Goal: Task Accomplishment & Management: Manage account settings

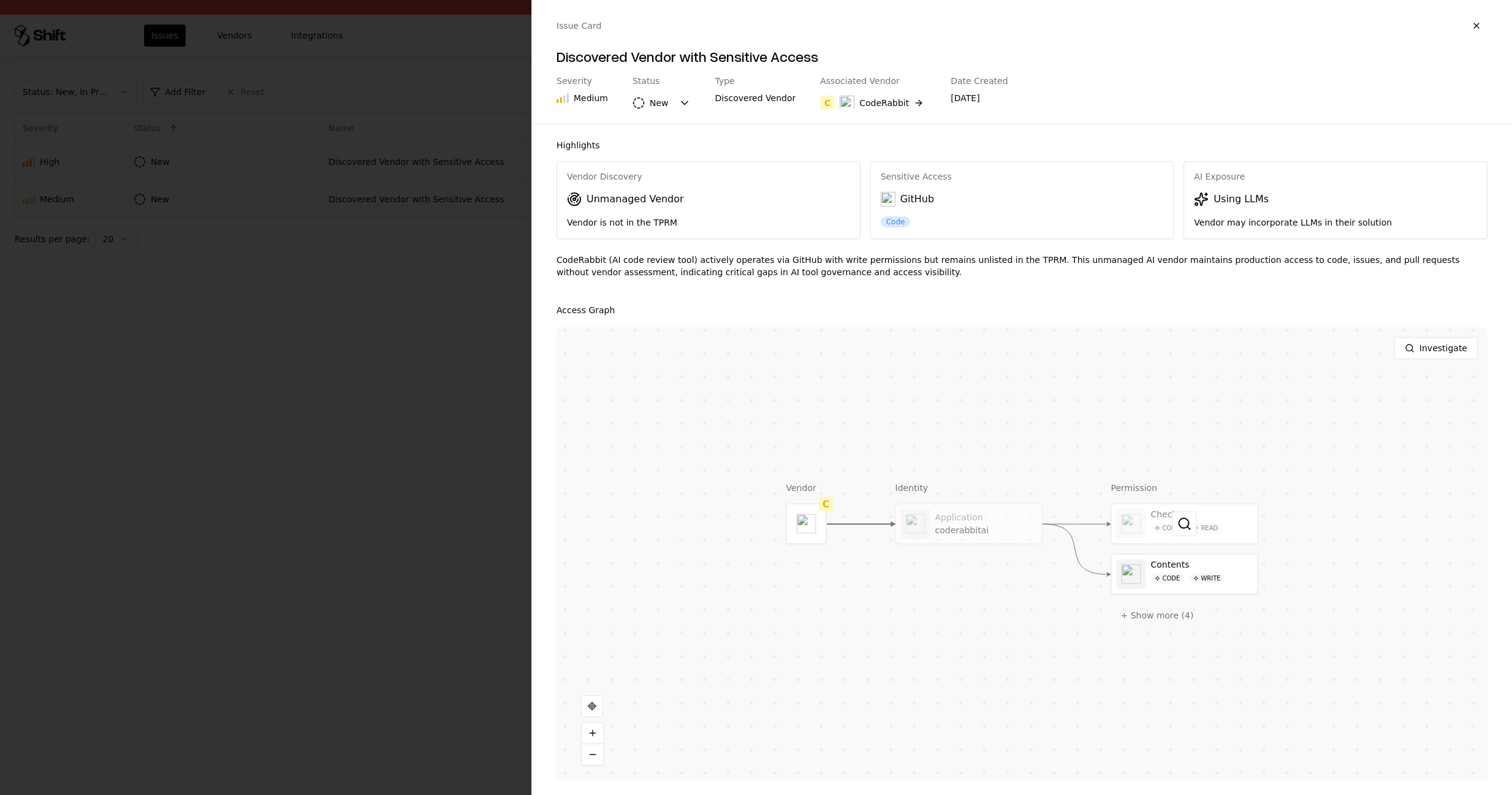
click at [1198, 521] on div at bounding box center [1184, 524] width 146 height 39
click at [477, 50] on div at bounding box center [756, 397] width 1512 height 795
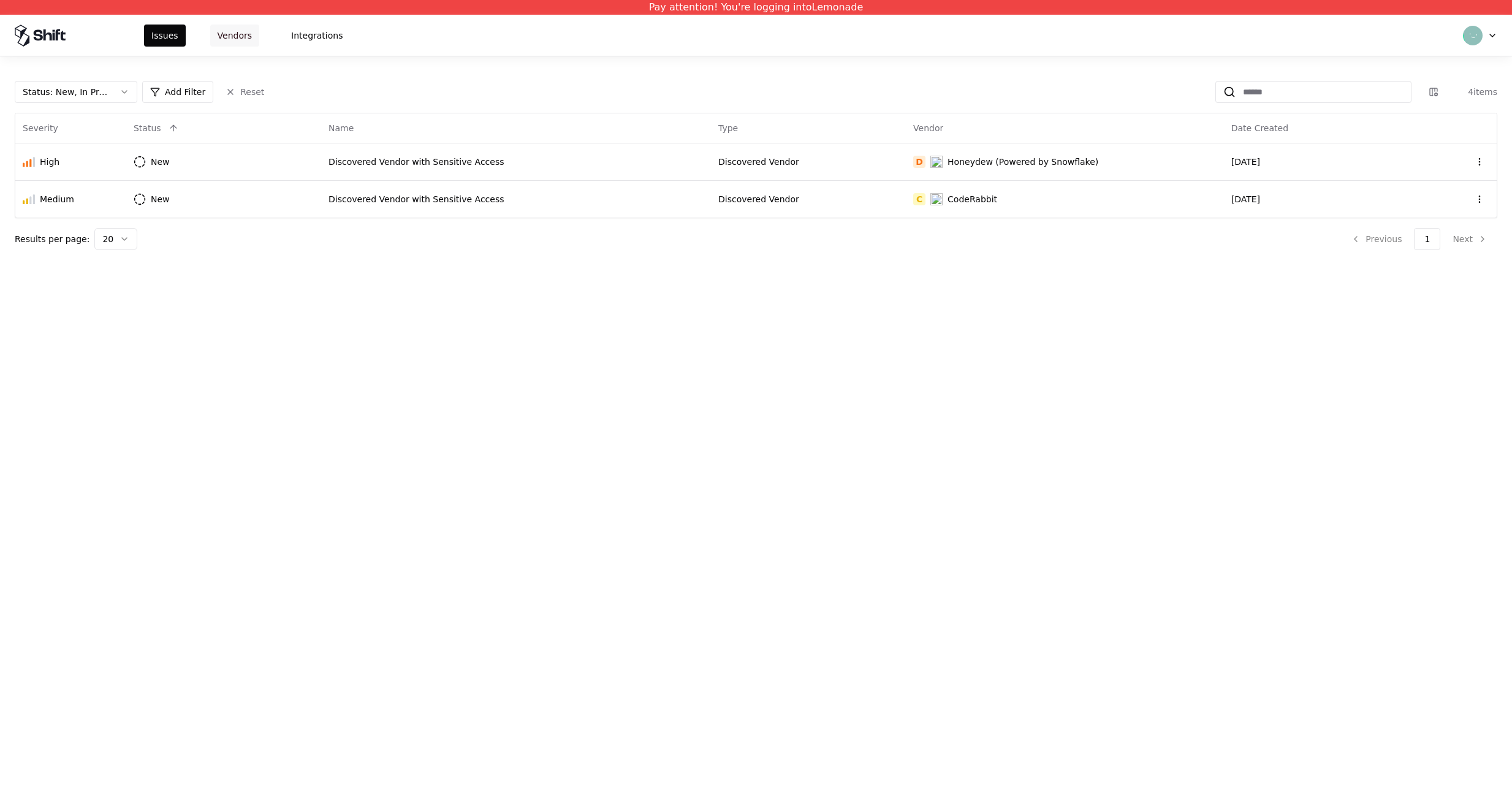
click at [216, 34] on button "Vendors" at bounding box center [235, 35] width 49 height 22
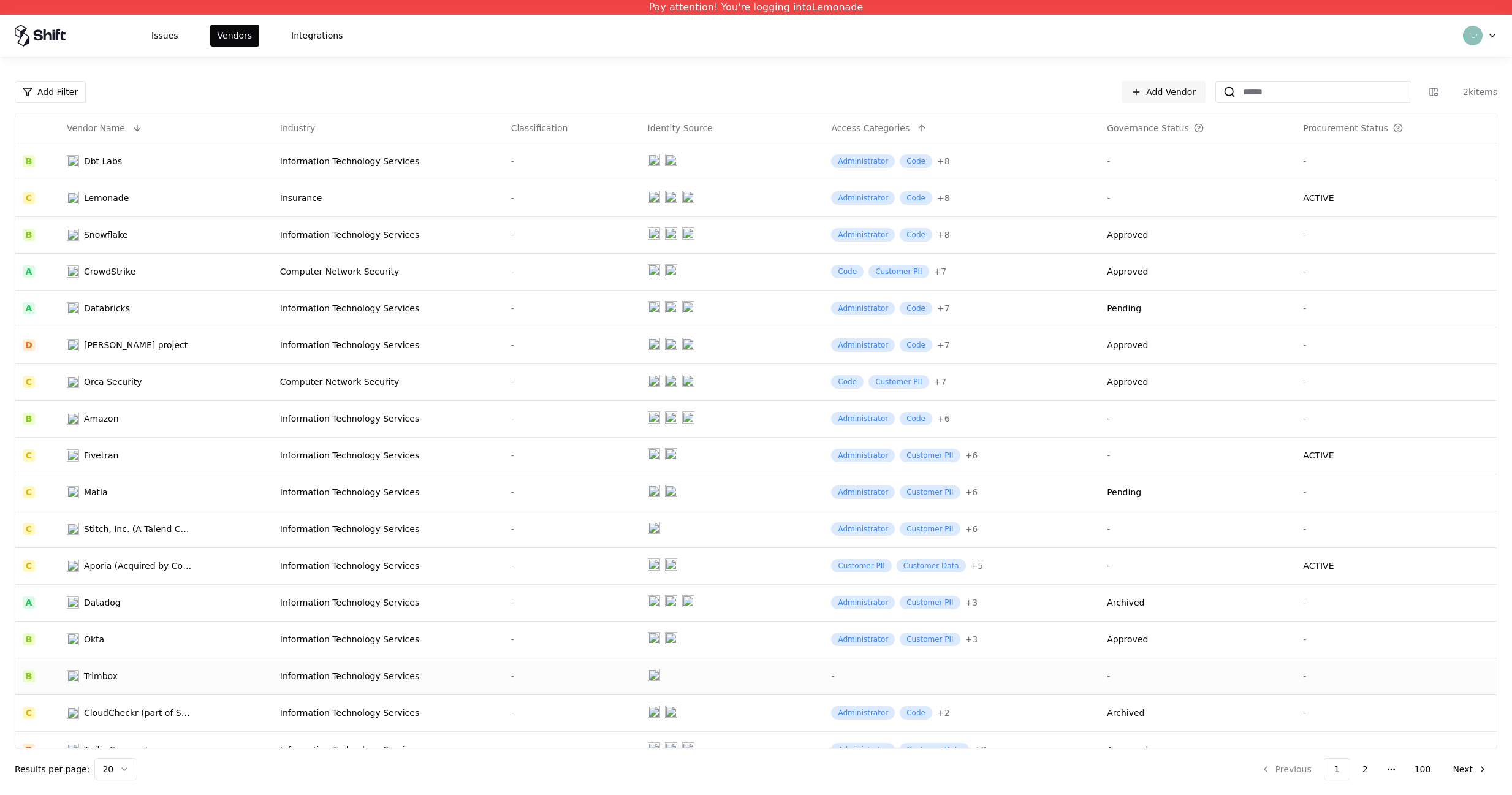
click at [396, 679] on div "Information Technology Services" at bounding box center [388, 676] width 216 height 12
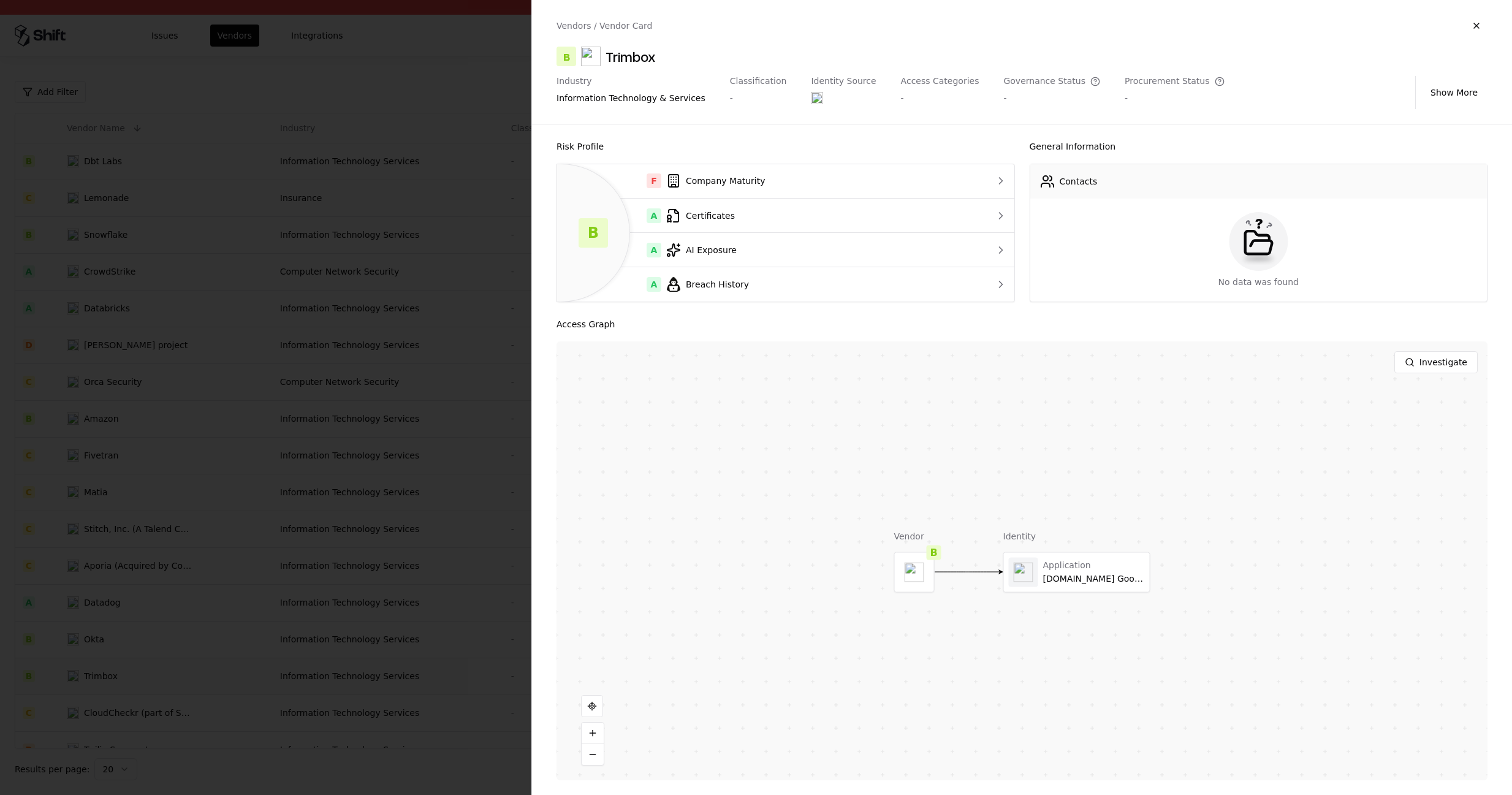
click at [811, 81] on div "Identity Source" at bounding box center [843, 81] width 65 height 11
click at [811, 95] on object at bounding box center [817, 98] width 12 height 12
click at [751, 97] on div "-" at bounding box center [758, 98] width 57 height 12
click at [743, 85] on div "Classification" at bounding box center [758, 81] width 57 height 11
click at [744, 103] on div "-" at bounding box center [758, 98] width 57 height 12
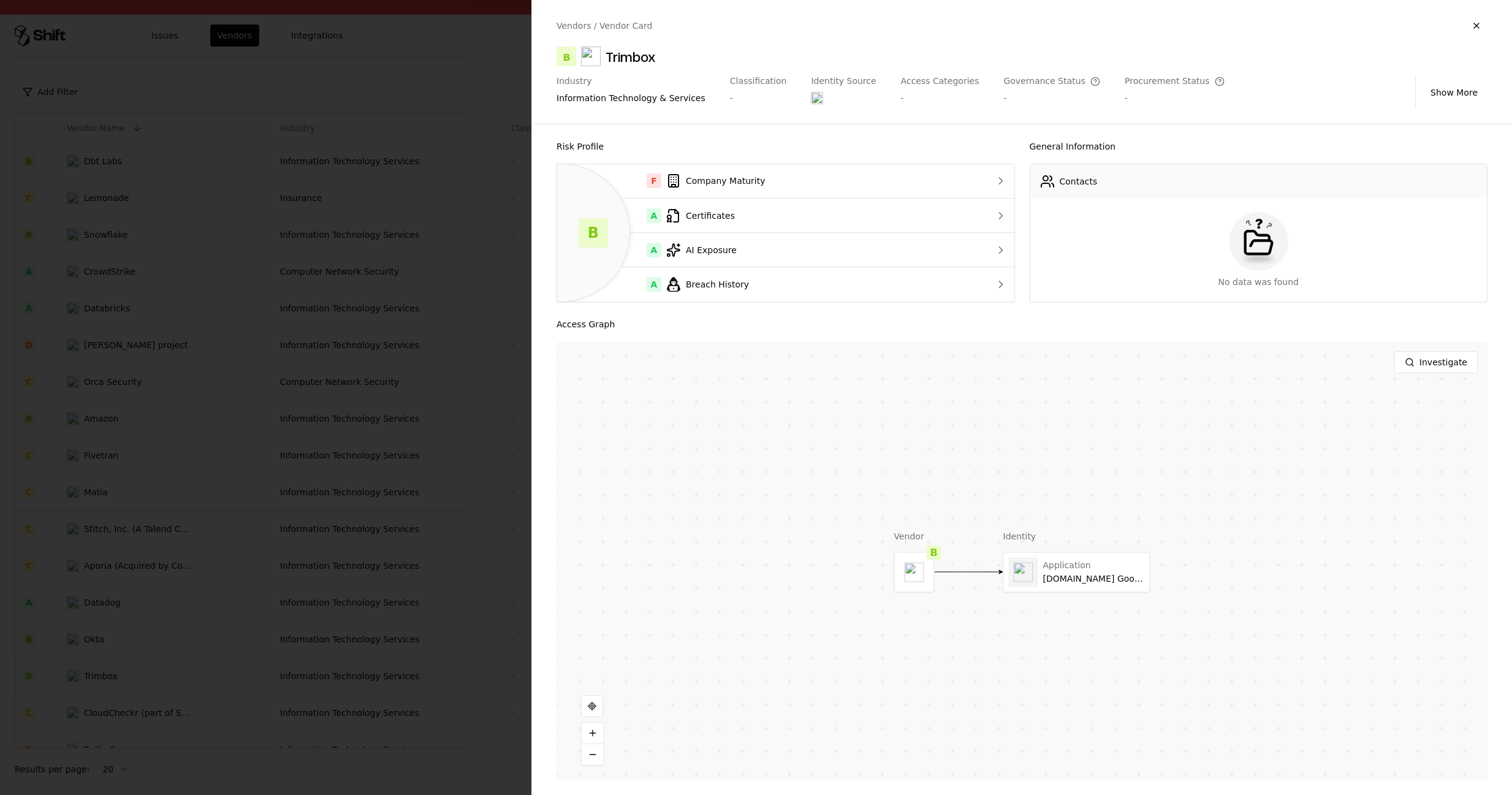
click at [1140, 89] on div "Procurement Status -" at bounding box center [1174, 93] width 100 height 33
click at [1090, 80] on icon at bounding box center [1095, 82] width 10 height 10
click at [1171, 87] on div "Procurement Status -" at bounding box center [1174, 93] width 100 height 33
click at [1473, 24] on button "button" at bounding box center [1477, 25] width 22 height 22
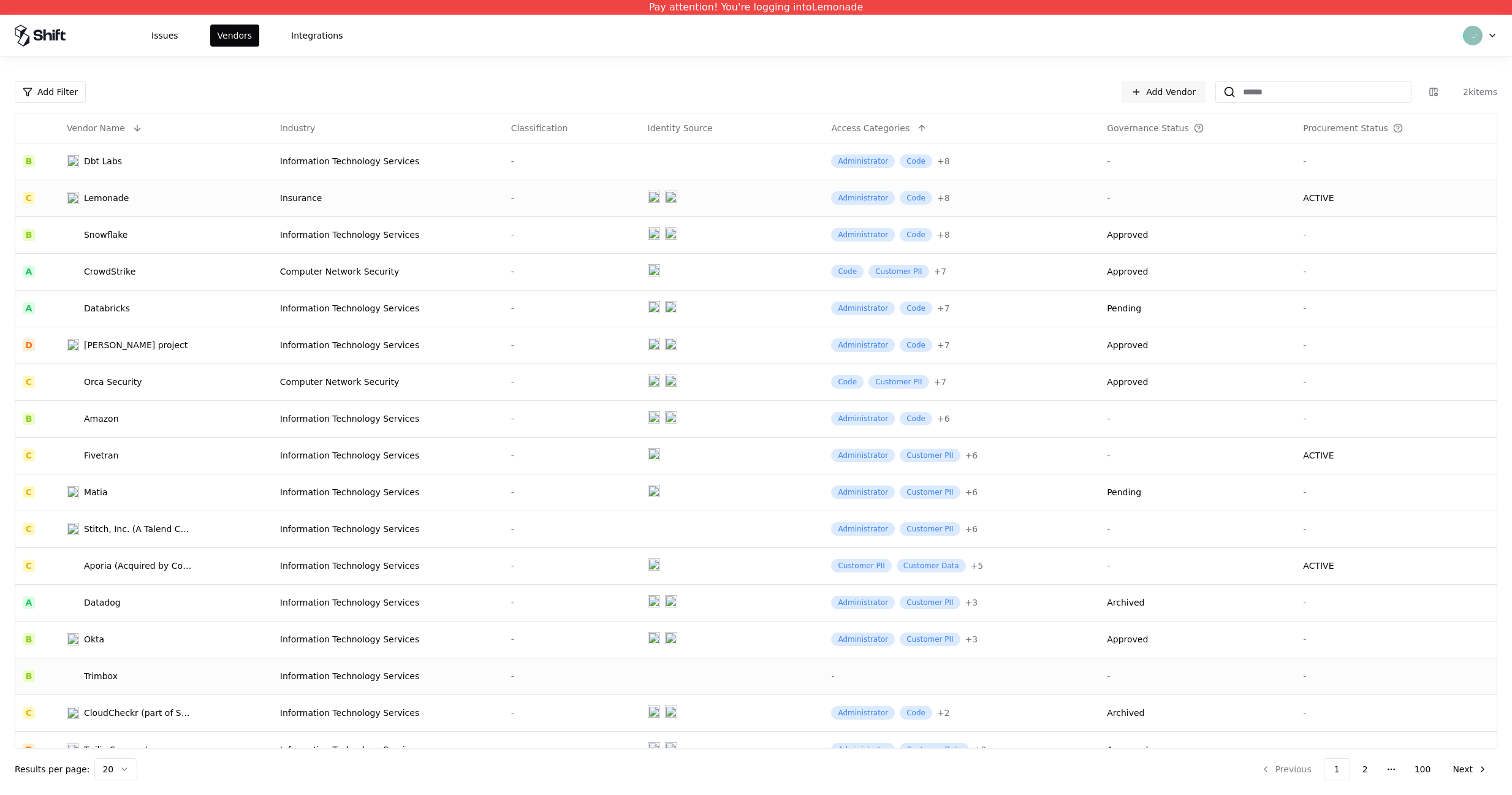
scroll to position [131, 0]
